Goal: Check status

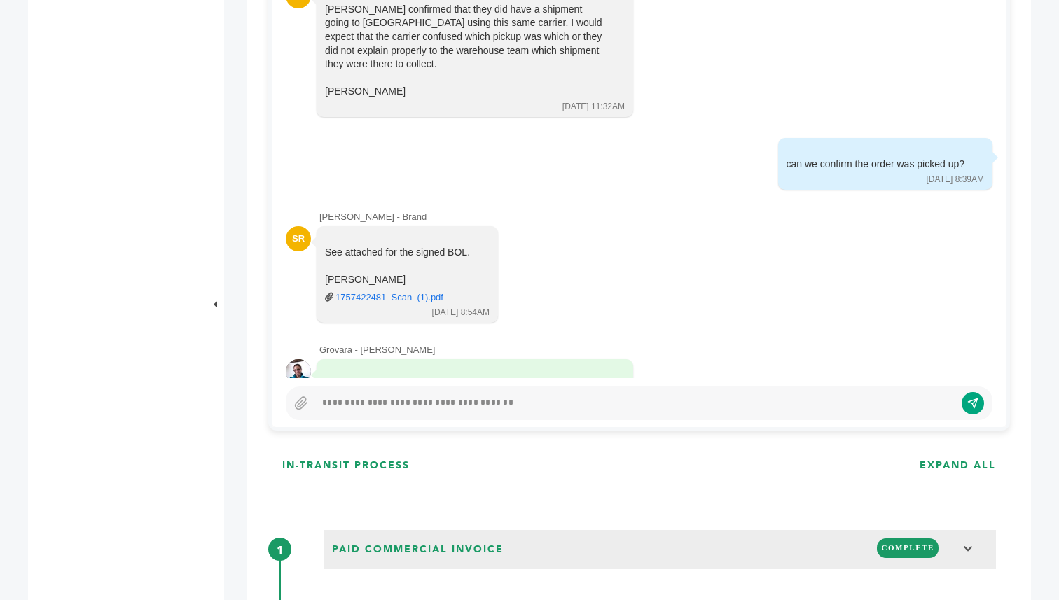
scroll to position [752, 0]
click at [496, 395] on div at bounding box center [635, 401] width 640 height 17
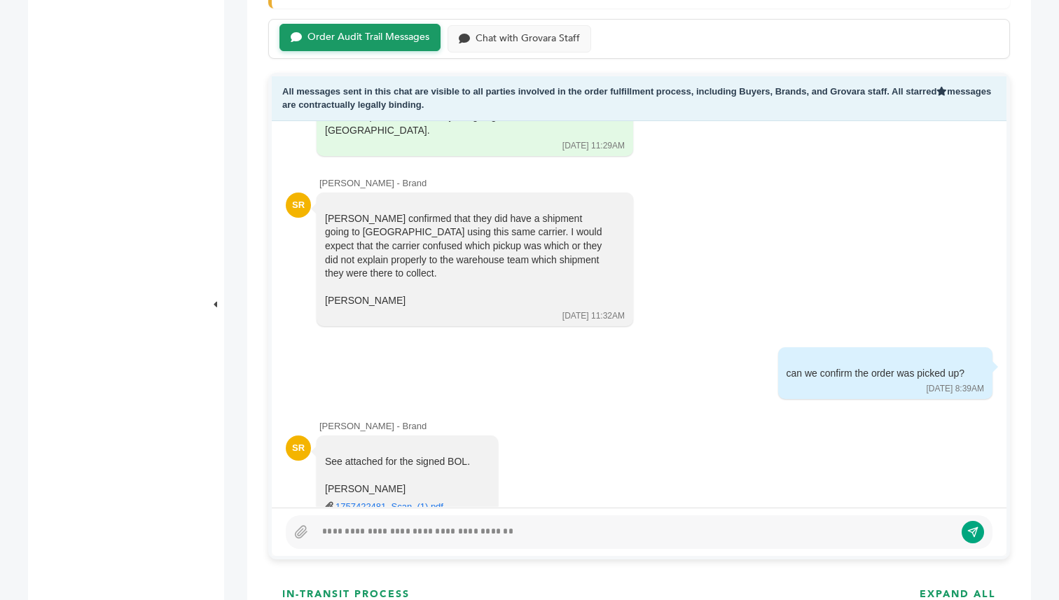
scroll to position [9372, 0]
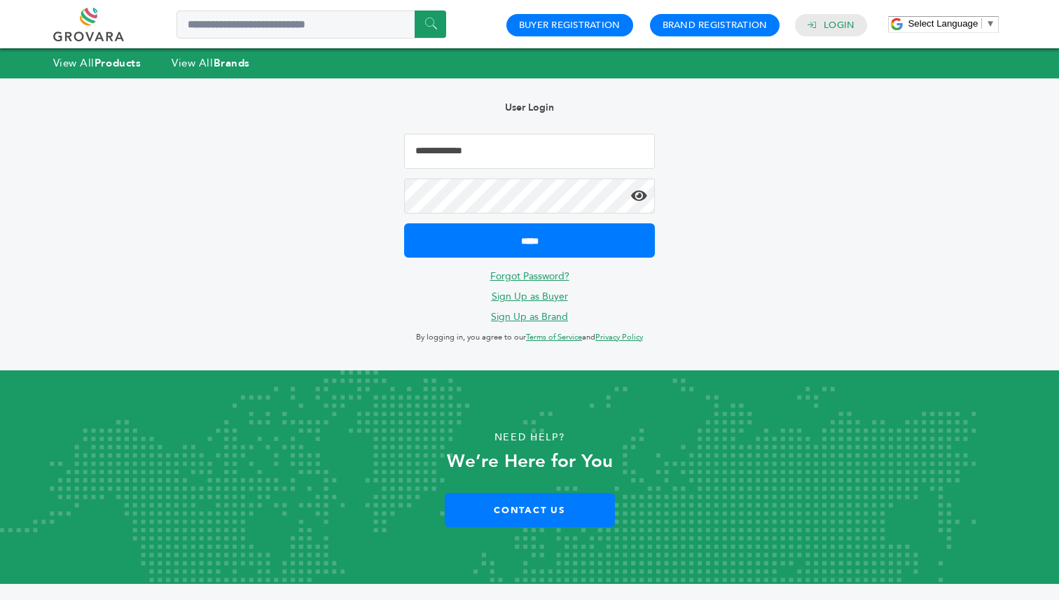
click at [482, 159] on input "Email Address" at bounding box center [529, 151] width 251 height 35
type input "**********"
click at [404, 223] on input "*****" at bounding box center [529, 240] width 251 height 34
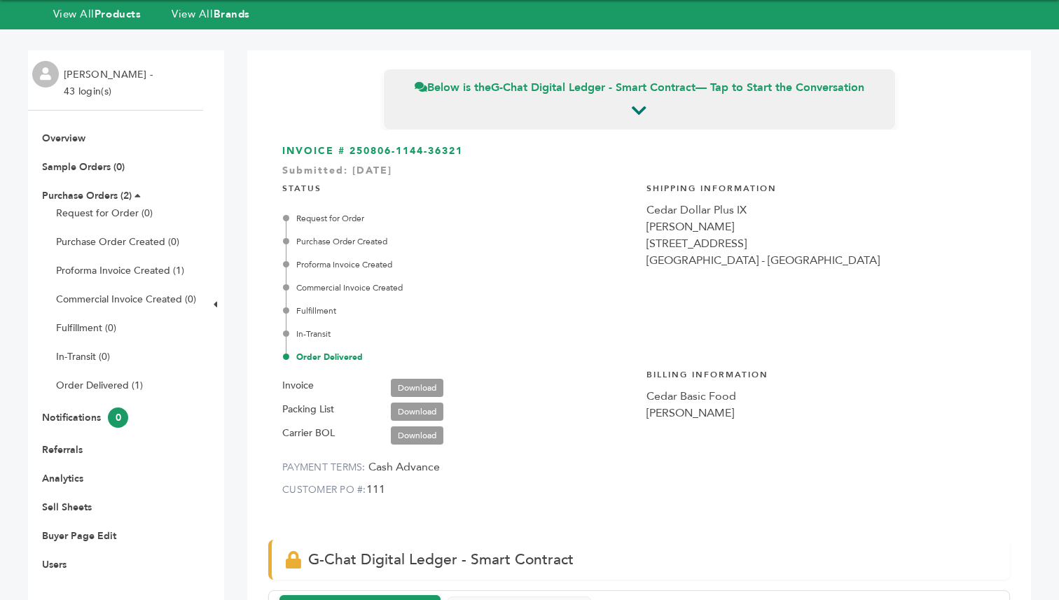
scroll to position [41, 0]
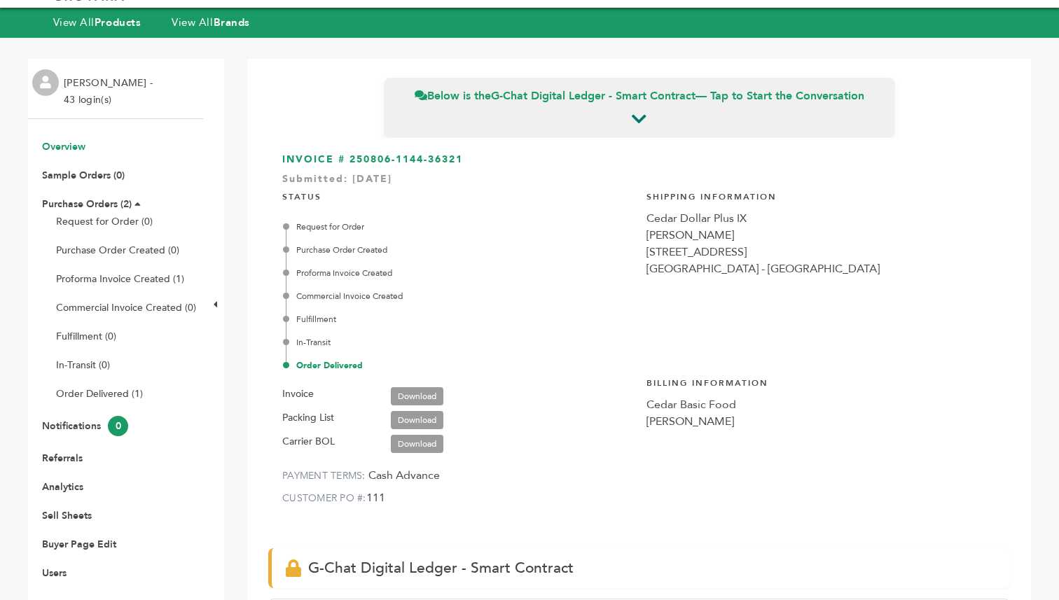
click at [63, 149] on link "Overview" at bounding box center [63, 146] width 43 height 13
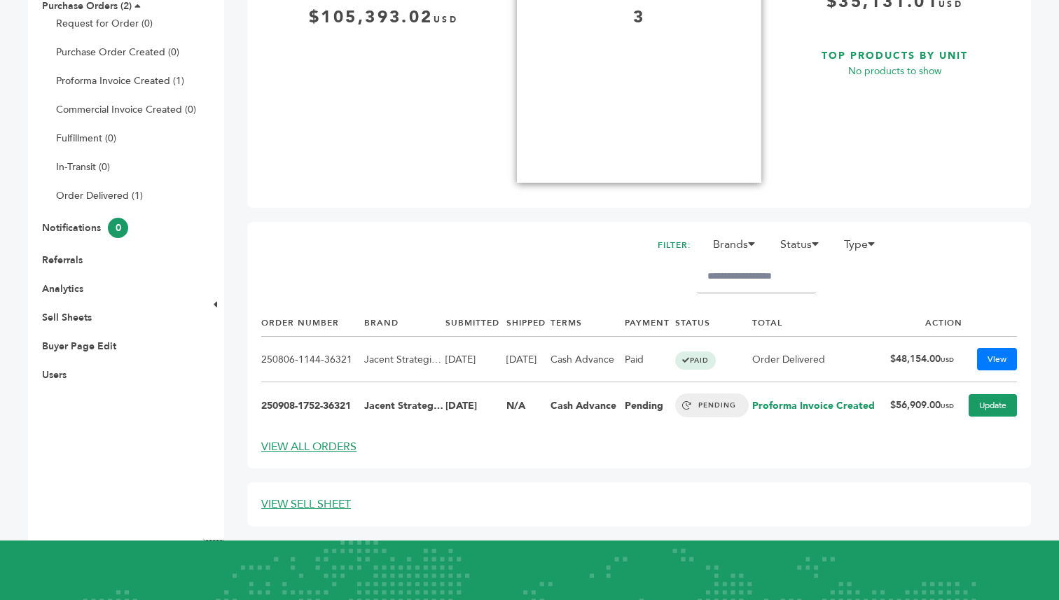
scroll to position [254, 0]
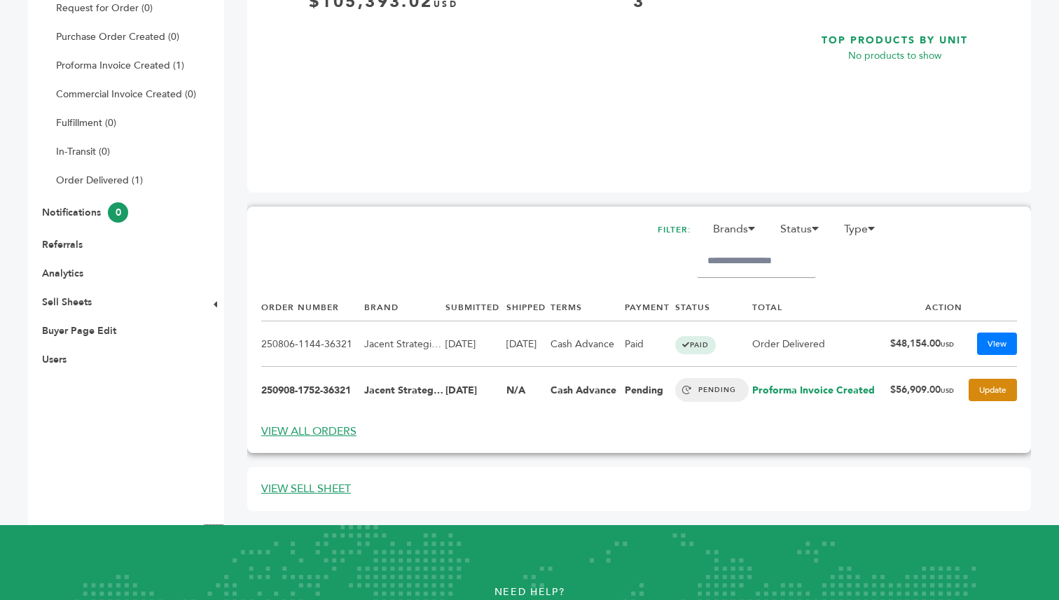
click at [990, 396] on link "Update" at bounding box center [993, 390] width 48 height 22
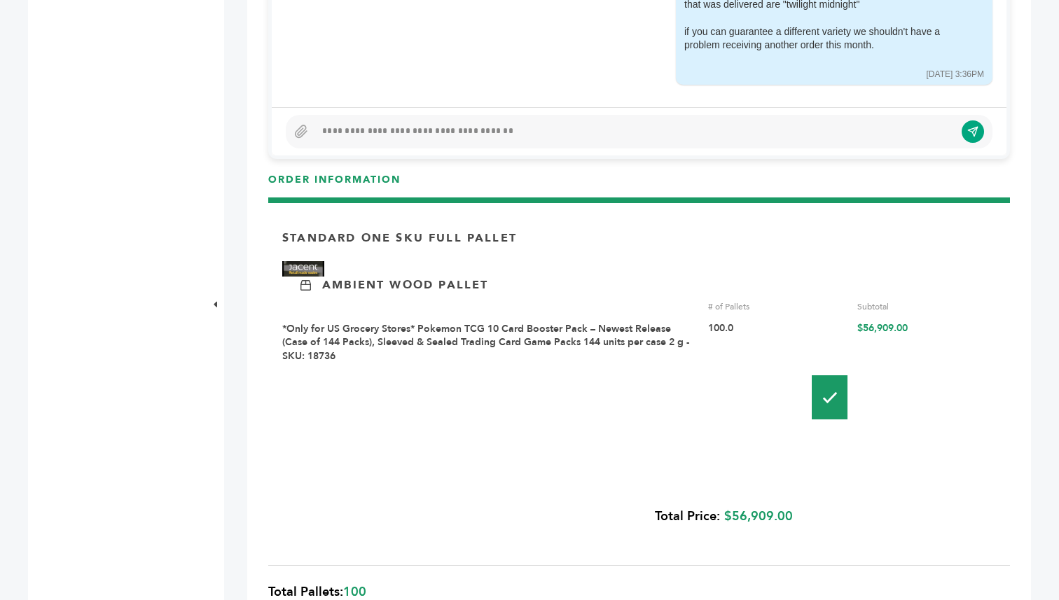
scroll to position [1092, 0]
